Goal: Task Accomplishment & Management: Manage account settings

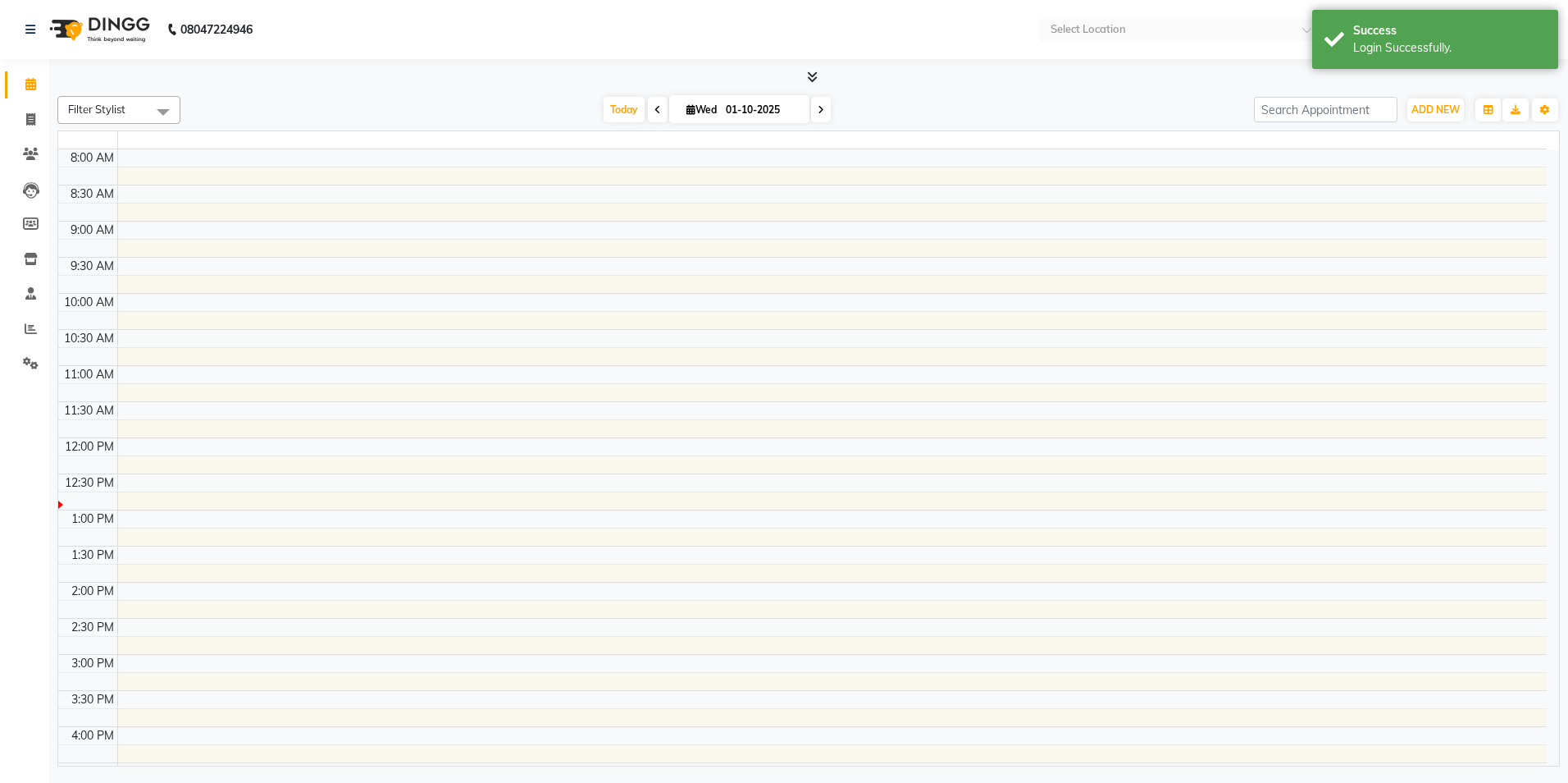
select select "en"
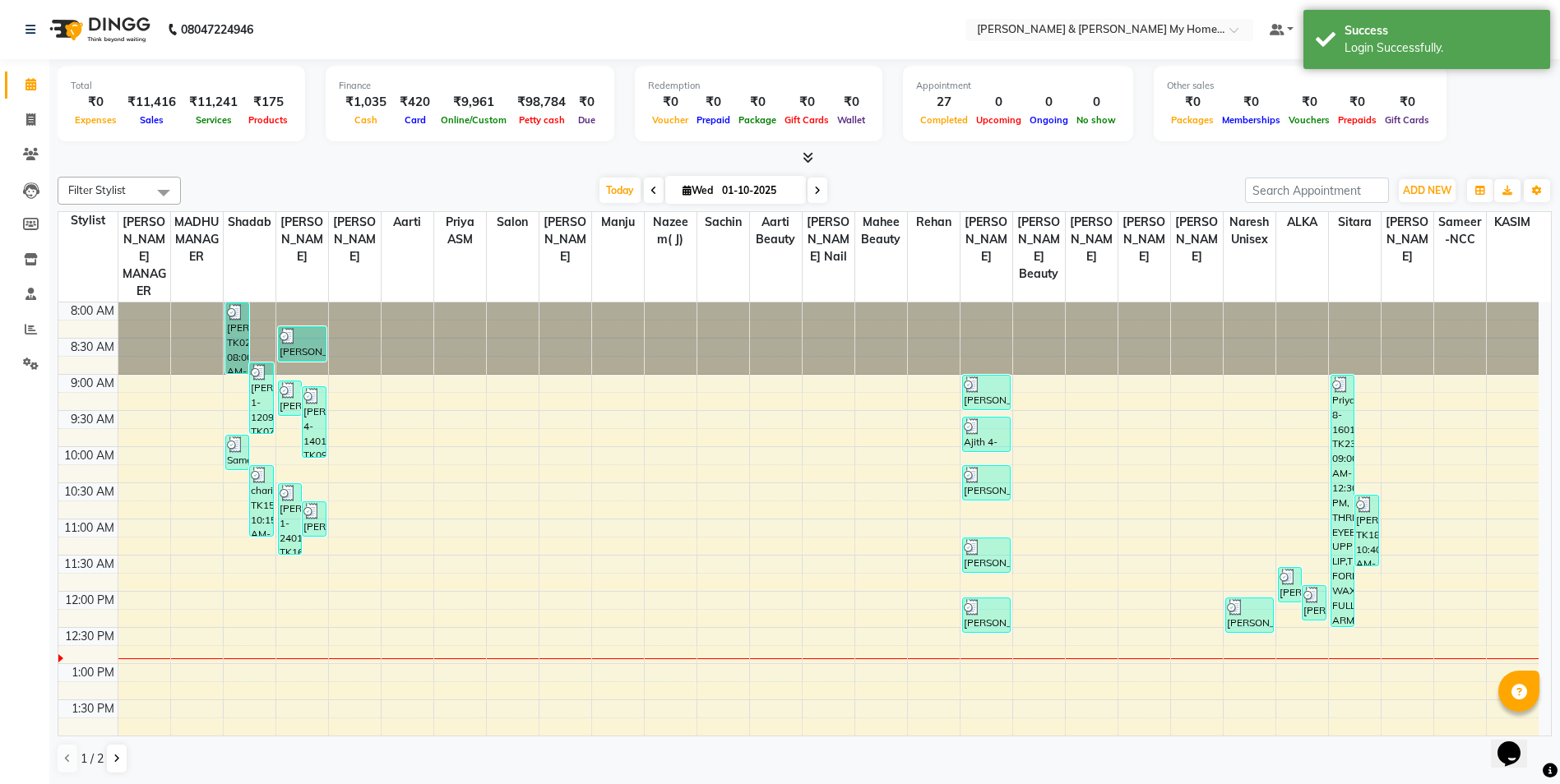
click at [1505, 104] on div "Total ₹0 Expenses ₹11,416 Sales ₹11,241 Services ₹175 Products Finance ₹1,035 C…" at bounding box center [804, 106] width 1494 height 81
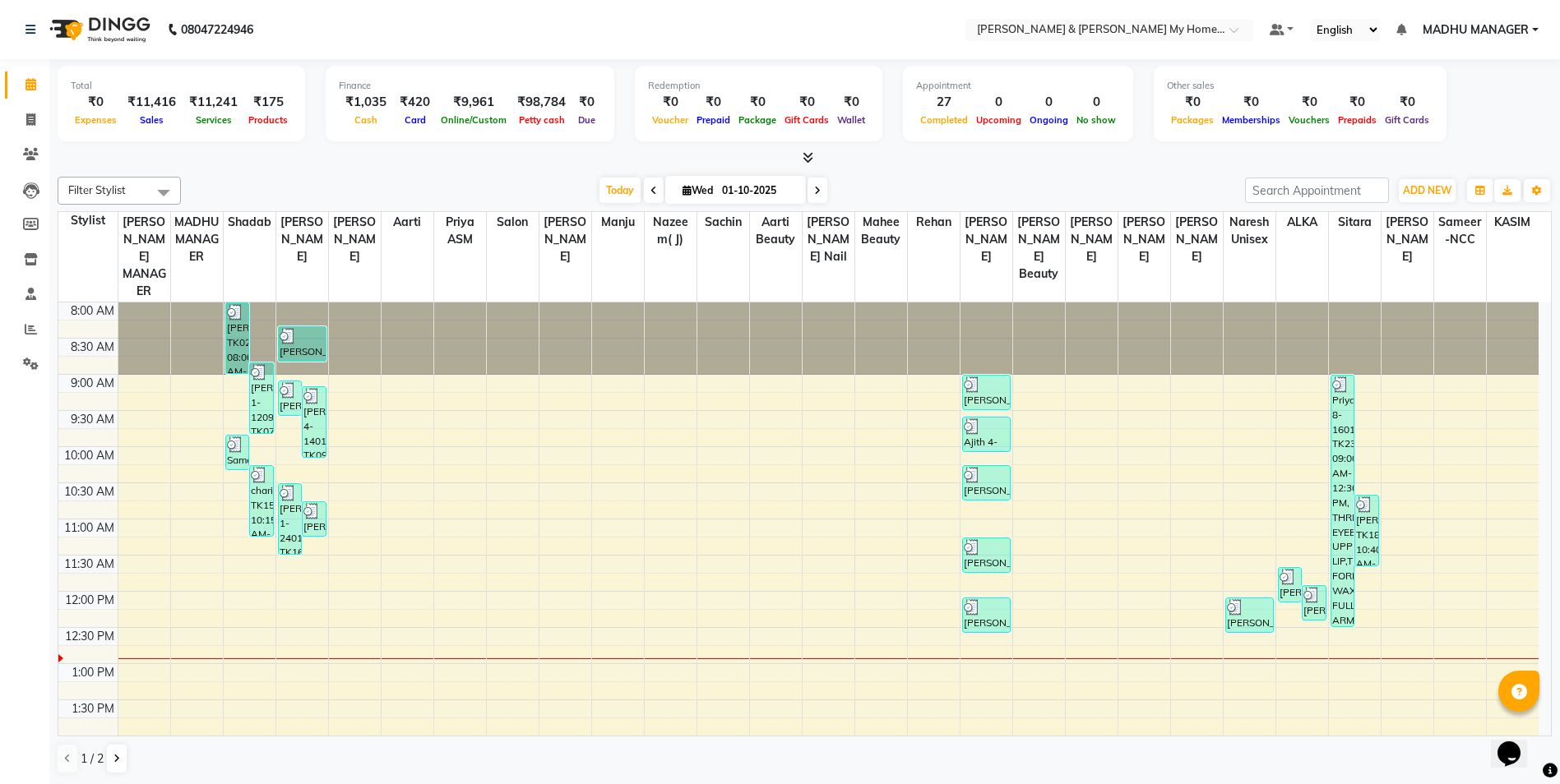
click at [1523, 30] on span "MADHU MANAGER" at bounding box center [1475, 30] width 106 height 18
click at [1488, 116] on link "Sign out" at bounding box center [1454, 113] width 151 height 26
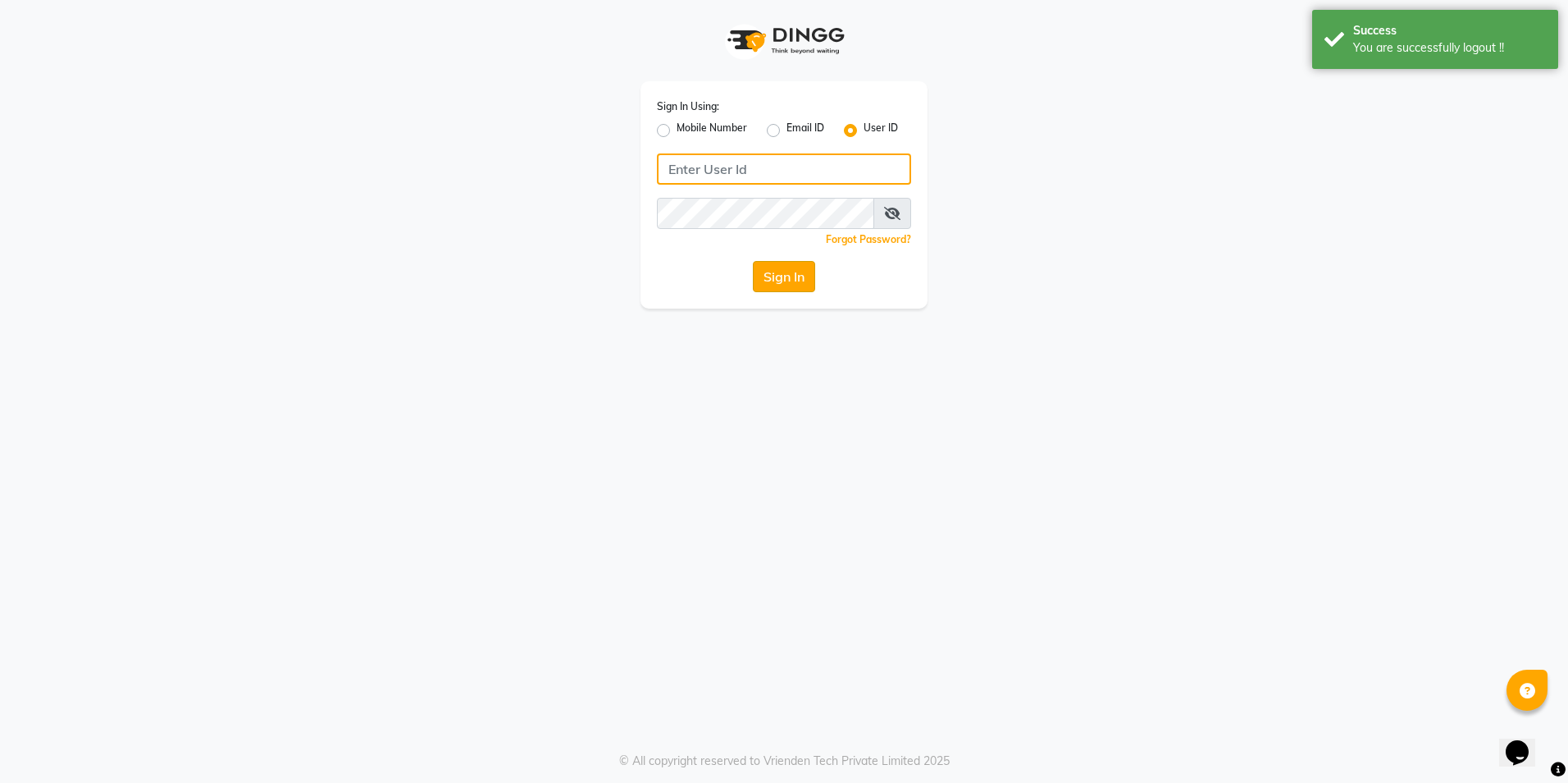
type input "7013125710"
